Goal: Task Accomplishment & Management: Use online tool/utility

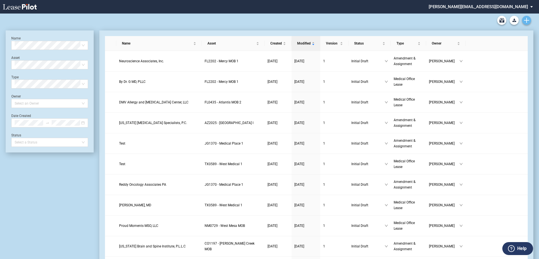
click at [525, 20] on use "Create new document" at bounding box center [526, 20] width 5 height 5
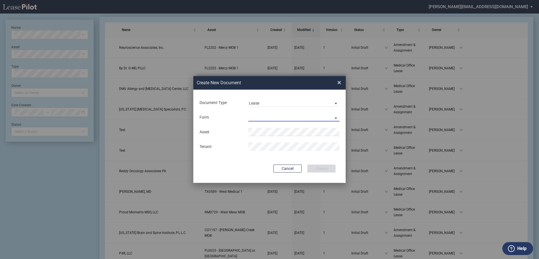
click at [335, 119] on md-select "Medical Office Lease Scottsdale Lease Louisville Lease 1370 Medical Place Lease…" at bounding box center [293, 117] width 91 height 8
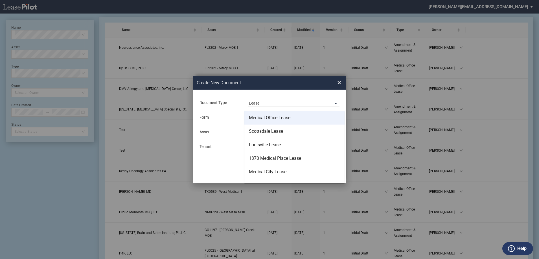
click at [284, 117] on div "Medical Office Lease" at bounding box center [269, 118] width 41 height 6
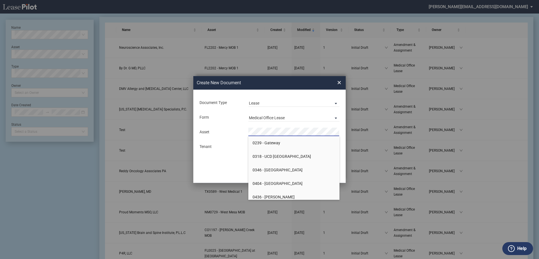
click at [225, 152] on div "Asset Tenant" at bounding box center [269, 139] width 141 height 29
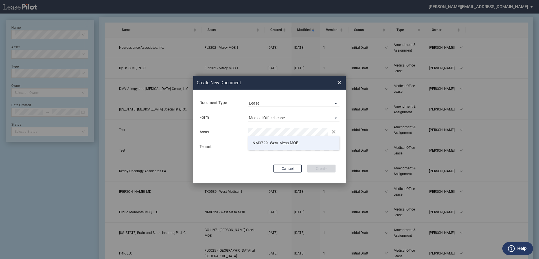
click at [280, 145] on span "NM 0729 - West Mesa MOB" at bounding box center [275, 143] width 46 height 5
click at [323, 169] on button "Create" at bounding box center [321, 169] width 28 height 8
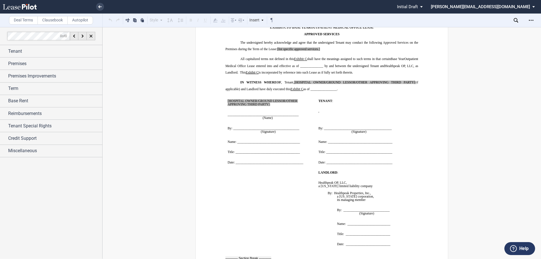
scroll to position [5049, 0]
